Goal: Task Accomplishment & Management: Manage account settings

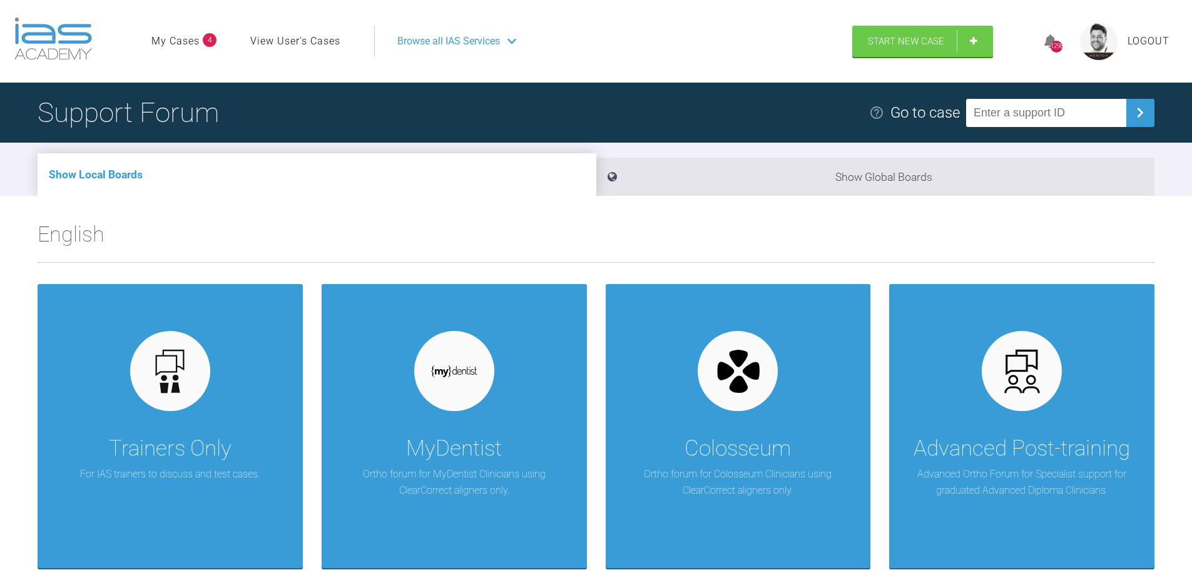
click at [186, 32] on ul "My Cases 4 View User's Cases" at bounding box center [262, 41] width 223 height 31
click at [188, 39] on link "My Cases" at bounding box center [175, 41] width 48 height 16
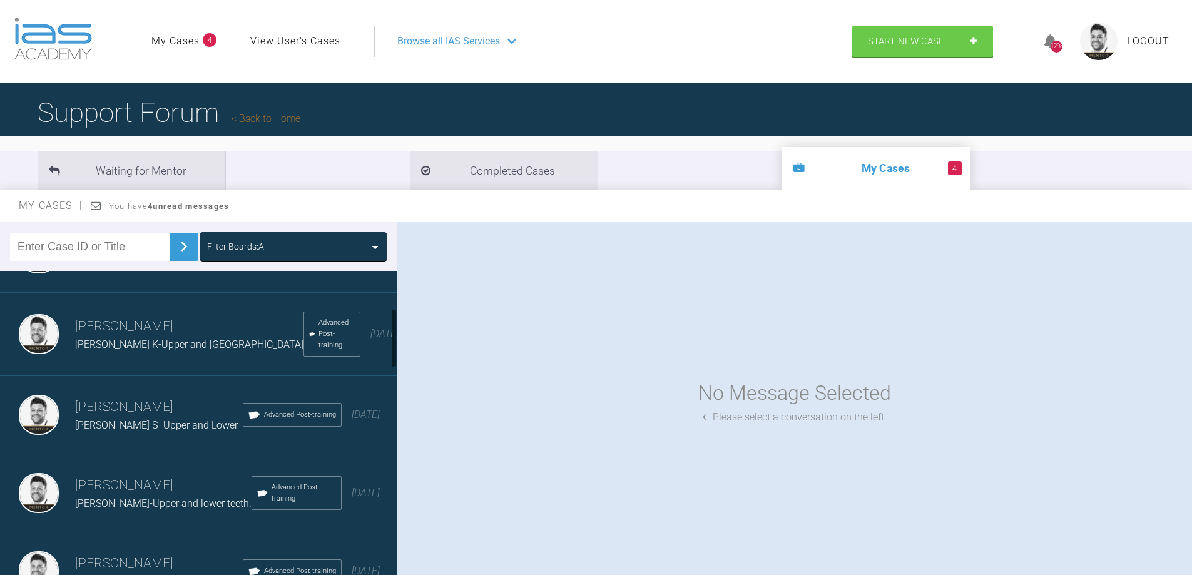
scroll to position [250, 0]
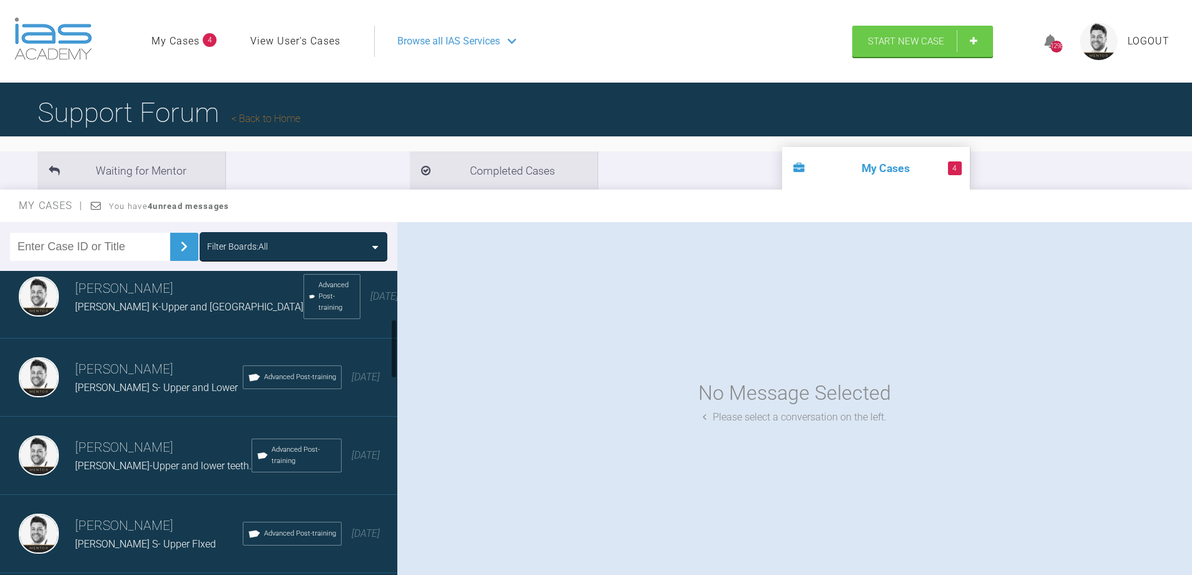
click at [158, 382] on span "[PERSON_NAME] S- Upper and Lower" at bounding box center [156, 388] width 163 height 12
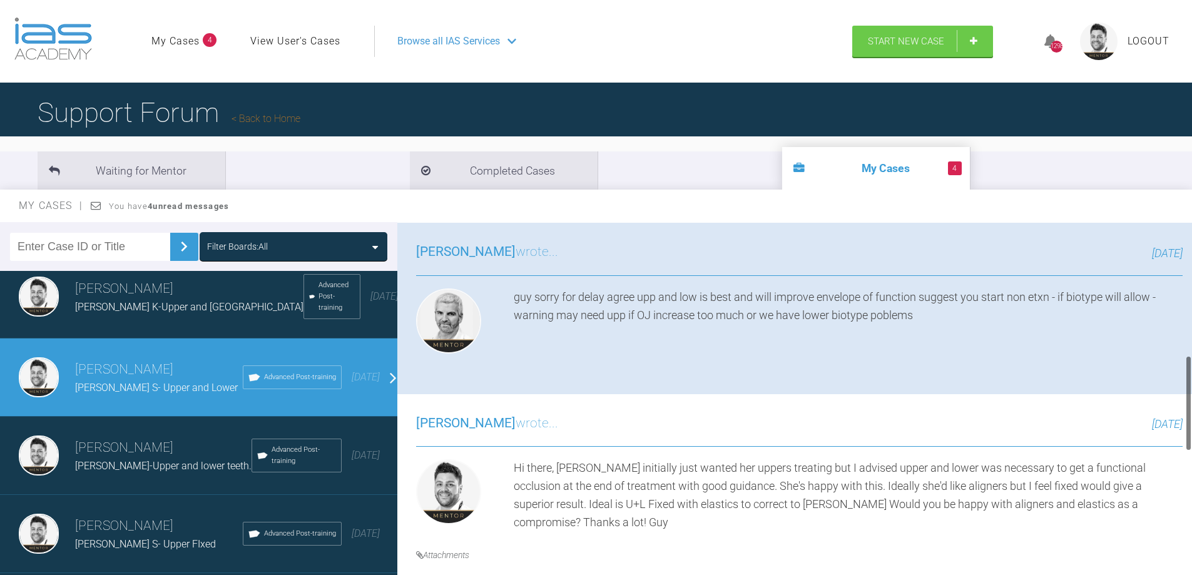
scroll to position [501, 0]
